Goal: Task Accomplishment & Management: Manage account settings

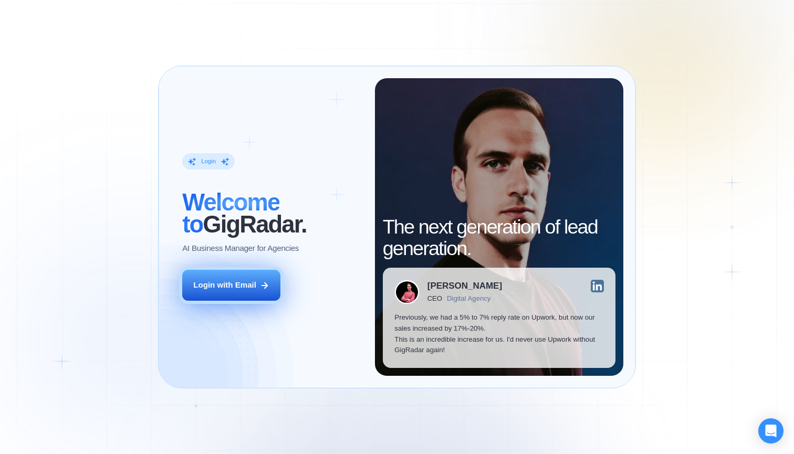
click at [266, 287] on icon at bounding box center [264, 285] width 9 height 9
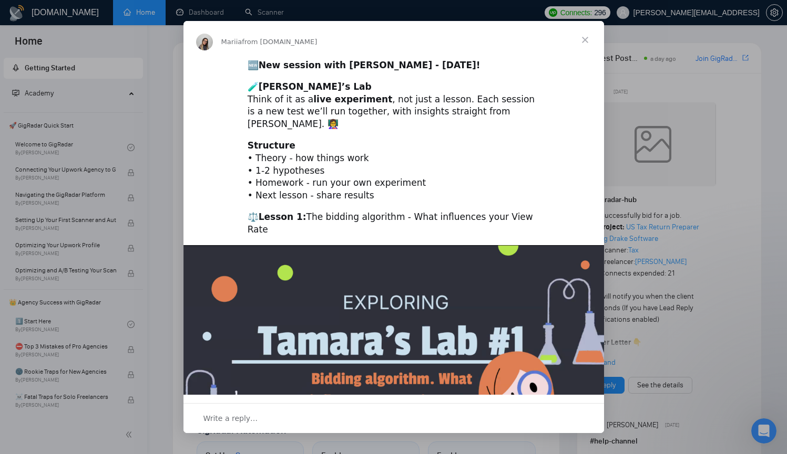
click at [585, 44] on span "Close" at bounding box center [585, 40] width 38 height 38
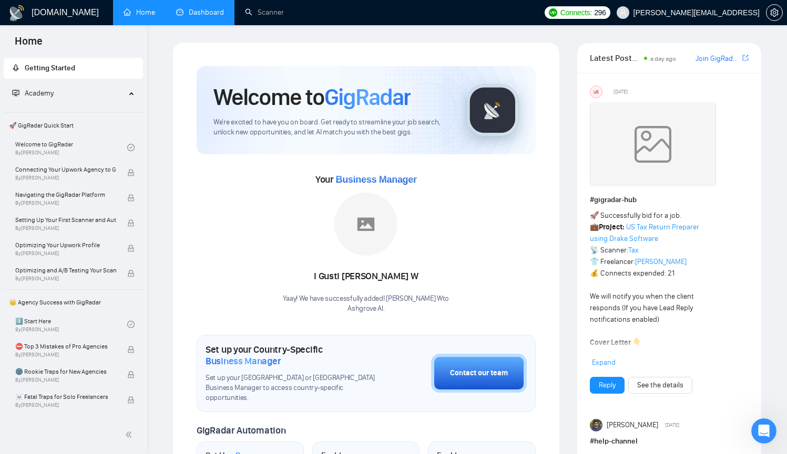
click at [191, 15] on link "Dashboard" at bounding box center [200, 12] width 48 height 9
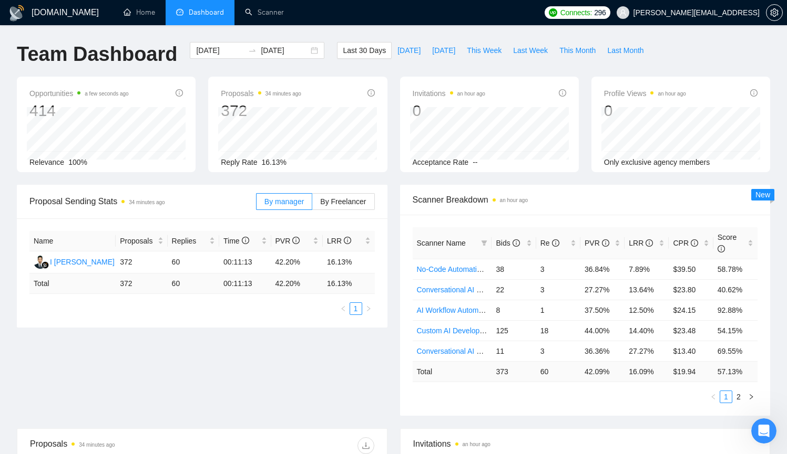
click at [258, 332] on div "Proposal Sending Stats 34 minutes ago By manager By Freelancer Name Proposals R…" at bounding box center [394, 307] width 766 height 244
click at [153, 14] on link "Home" at bounding box center [139, 12] width 32 height 9
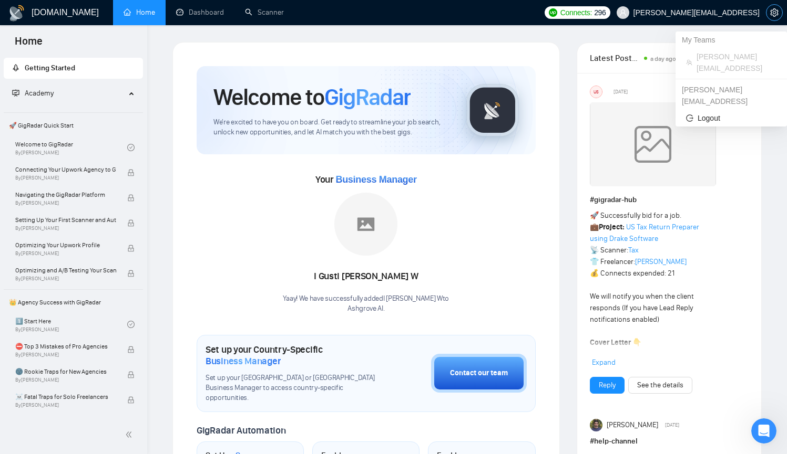
click at [775, 15] on icon "setting" at bounding box center [774, 12] width 8 height 8
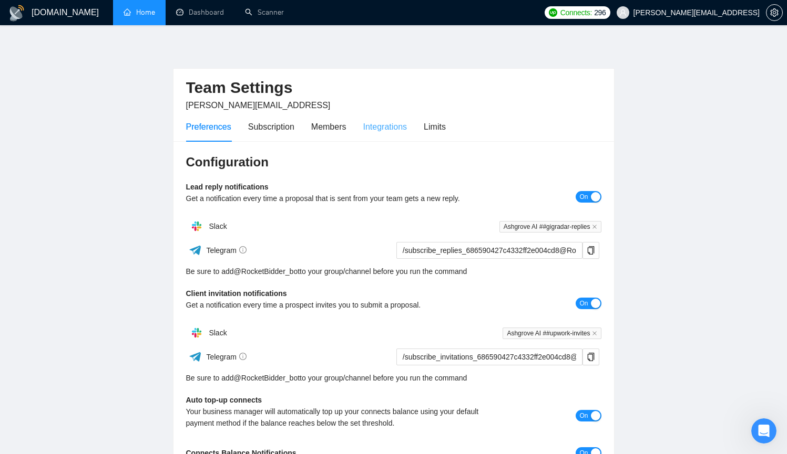
click at [381, 133] on div "Integrations" at bounding box center [385, 127] width 44 height 30
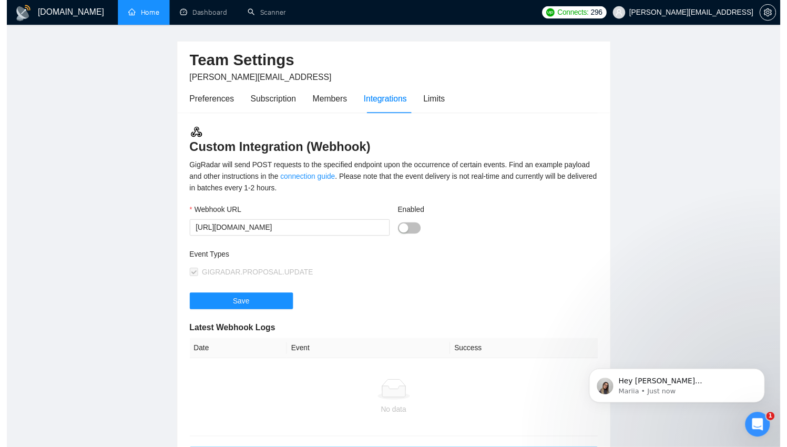
scroll to position [20, 0]
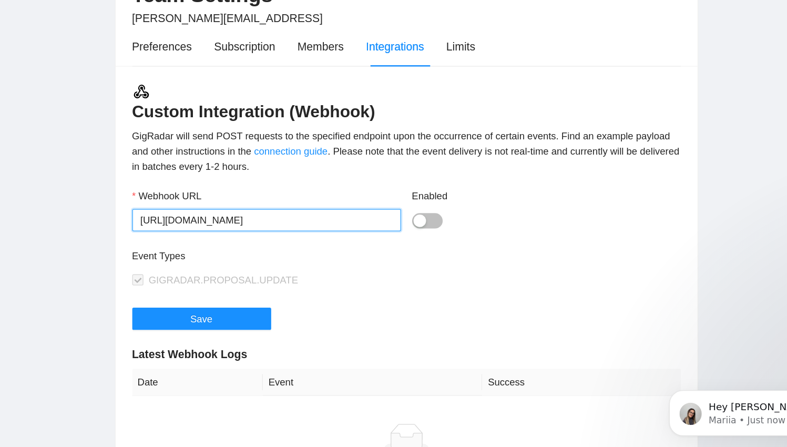
click at [263, 230] on input "[URL][DOMAIN_NAME]" at bounding box center [287, 238] width 203 height 17
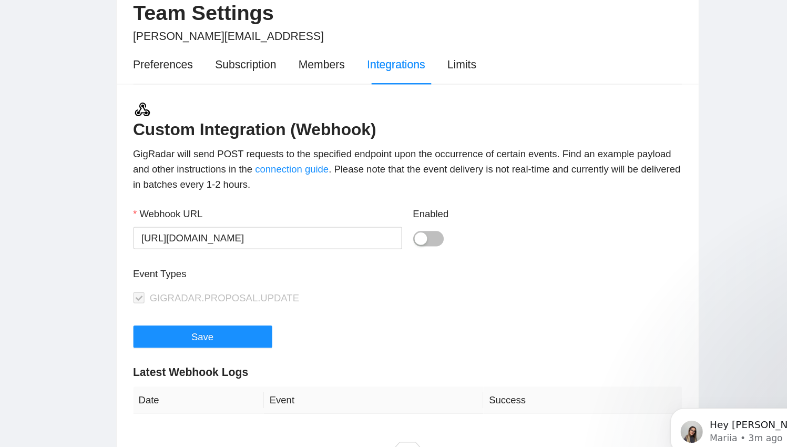
click at [404, 214] on div "Enabled" at bounding box center [499, 222] width 203 height 16
click at [707, 394] on div "Hey [PERSON_NAME][EMAIL_ADDRESS], Do you want to learn how to integrate GigRada…" at bounding box center [754, 403] width 163 height 21
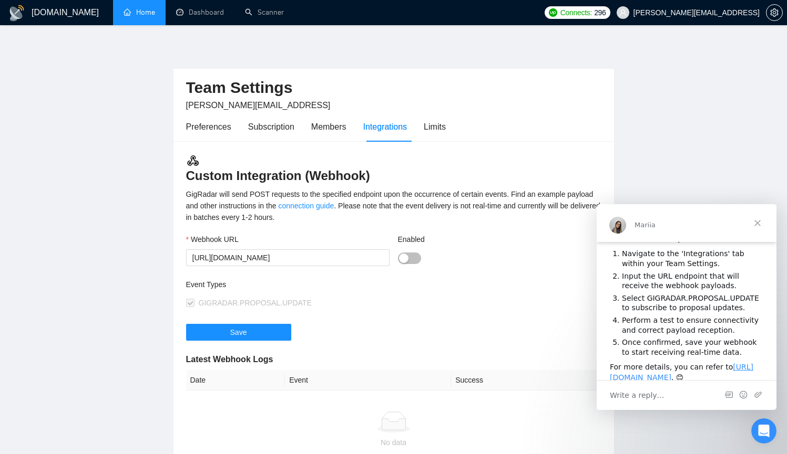
scroll to position [0, 0]
click at [354, 256] on input "[URL][DOMAIN_NAME]" at bounding box center [287, 258] width 203 height 17
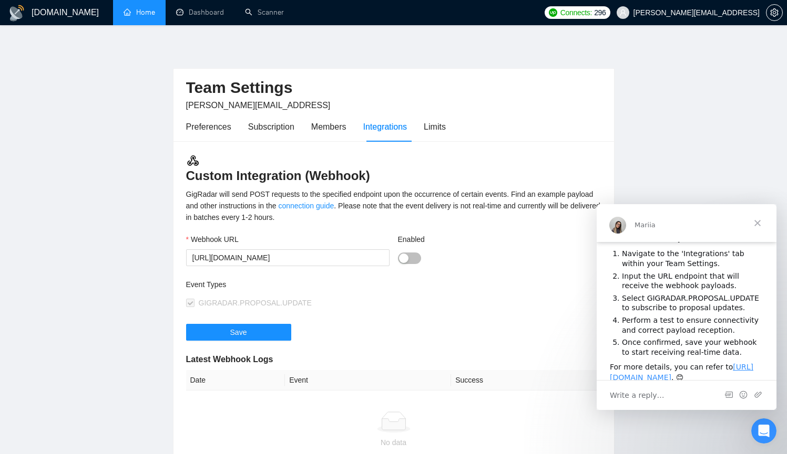
click at [455, 316] on div "Event Types GIGRADAR.PROPOSAL.UPDATE" at bounding box center [393, 301] width 415 height 45
